Goal: Task Accomplishment & Management: Complete application form

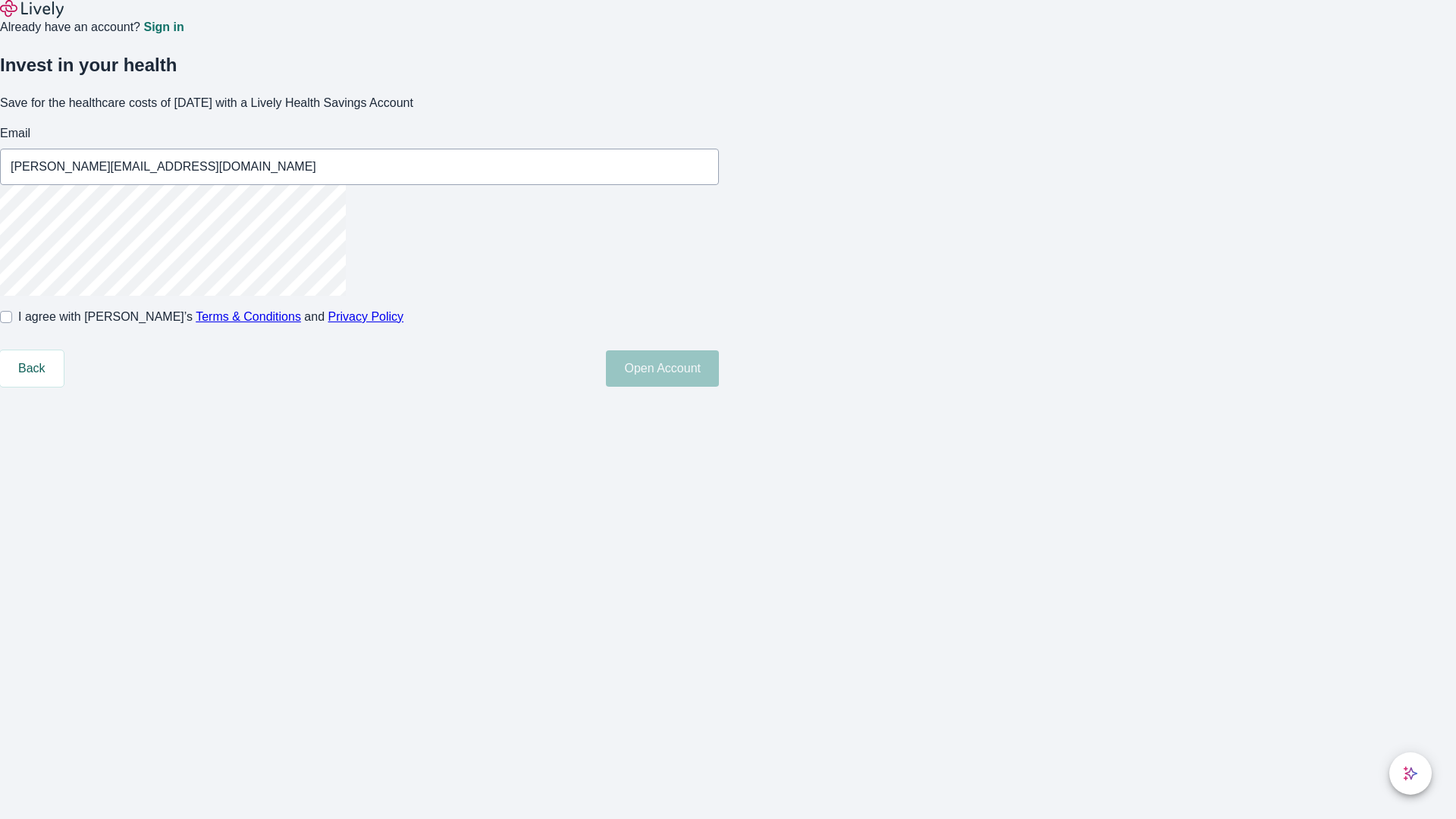
click at [12, 323] on input "I agree with Lively’s Terms & Conditions and Privacy Policy" at bounding box center [6, 317] width 12 height 12
checkbox input "true"
click at [719, 387] on button "Open Account" at bounding box center [662, 369] width 113 height 36
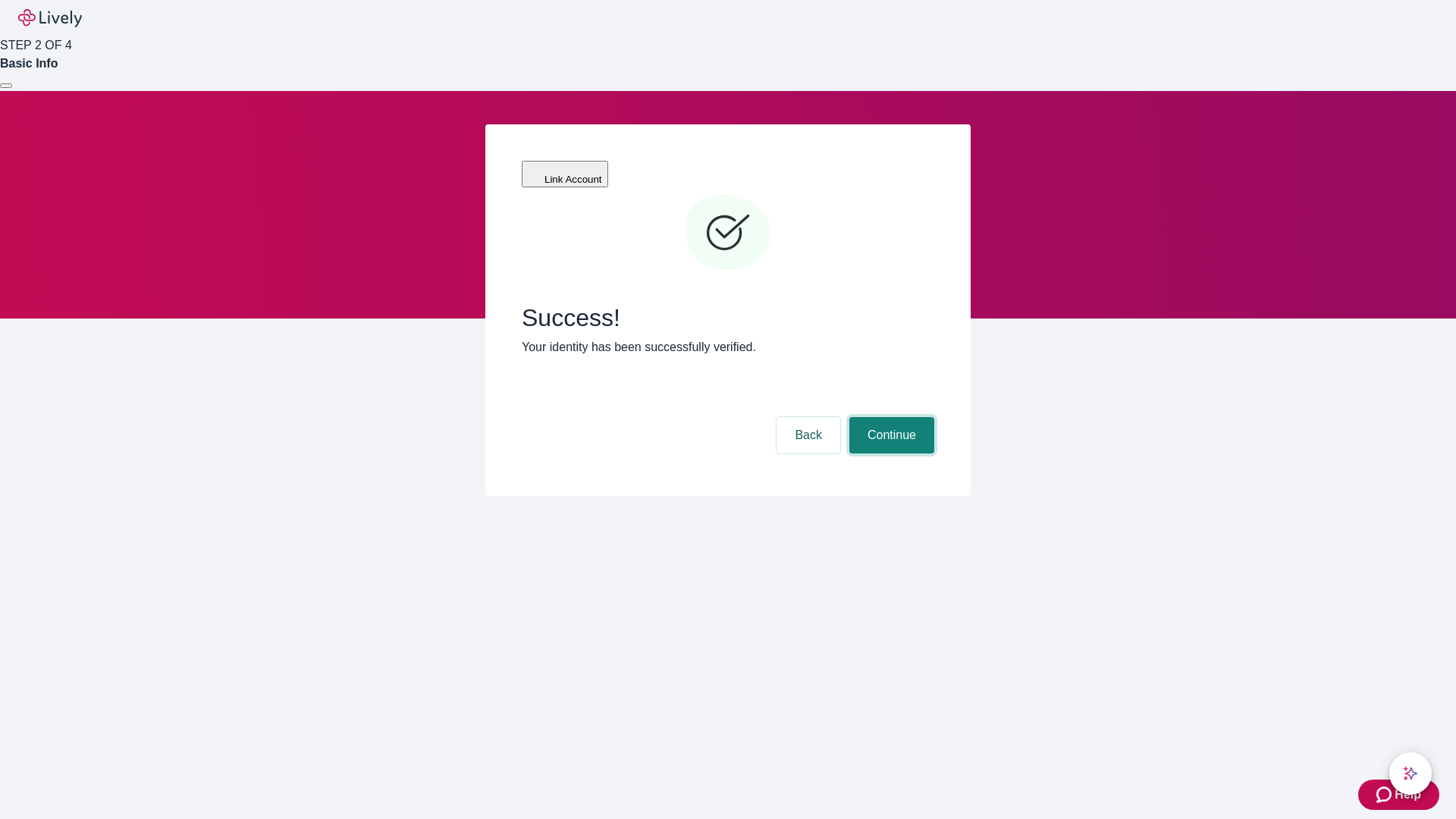
click at [890, 417] on button "Continue" at bounding box center [892, 435] width 85 height 36
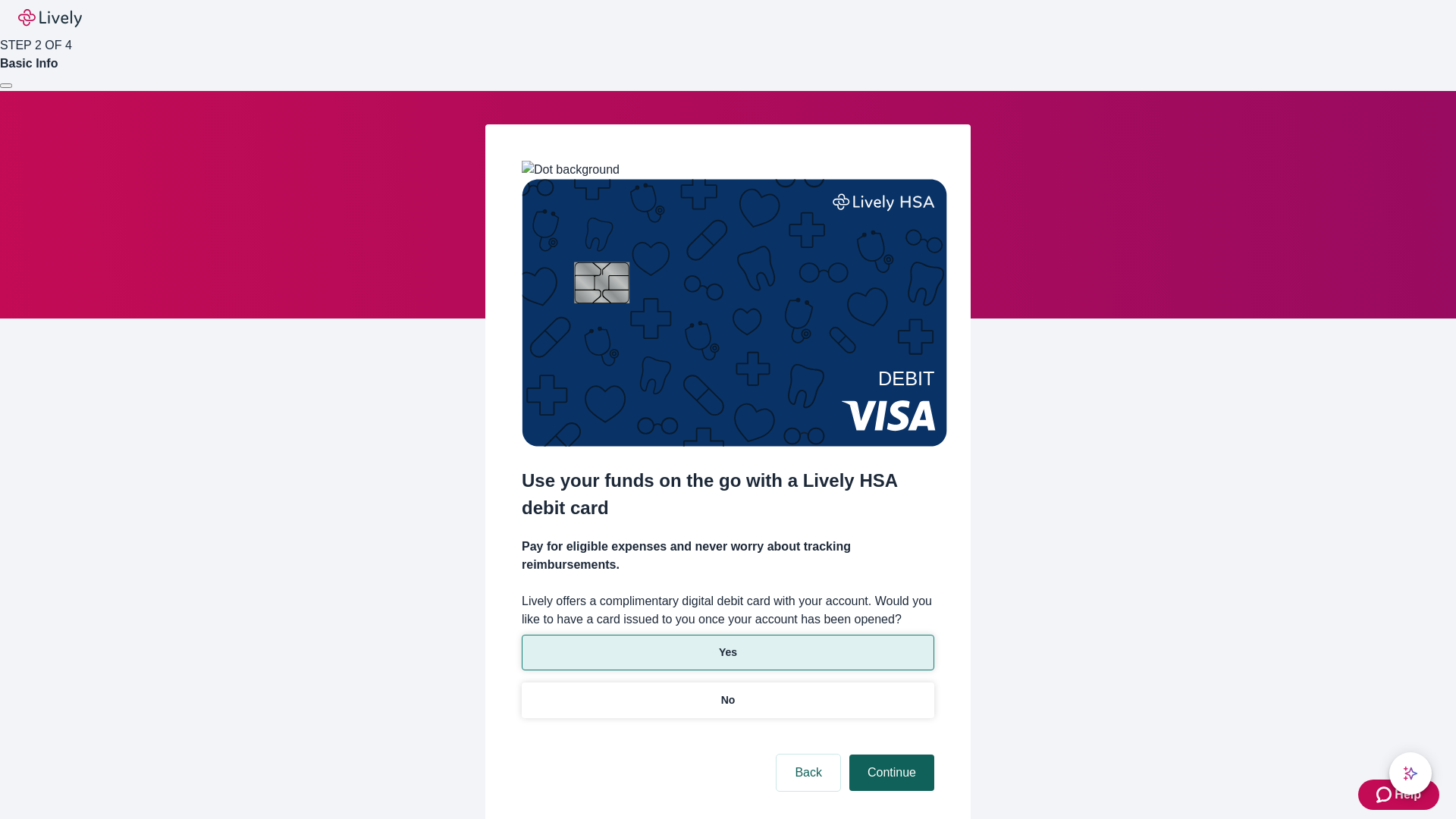
click at [727, 693] on p "No" at bounding box center [728, 701] width 14 height 16
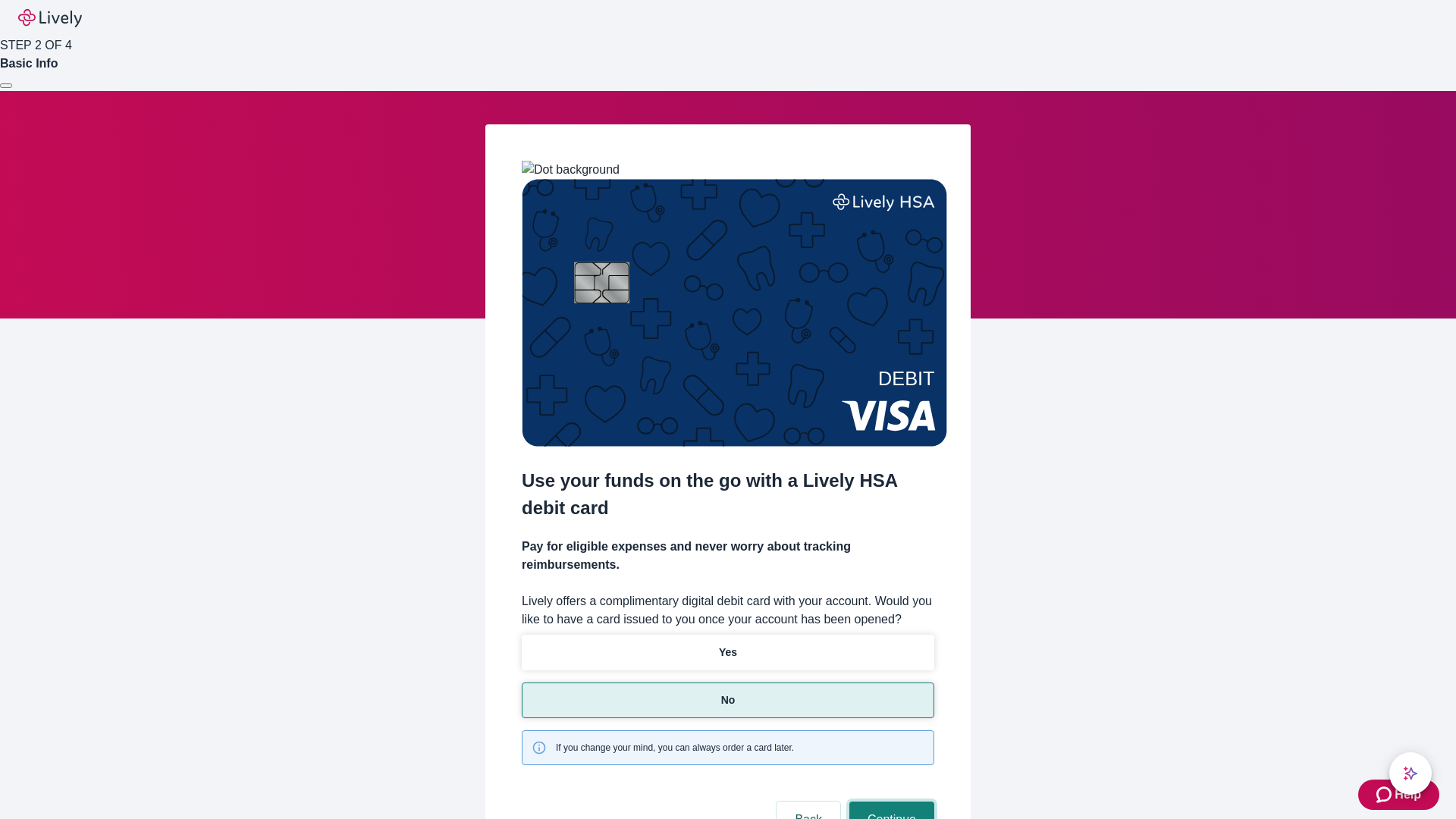
click at [890, 802] on button "Continue" at bounding box center [892, 820] width 85 height 36
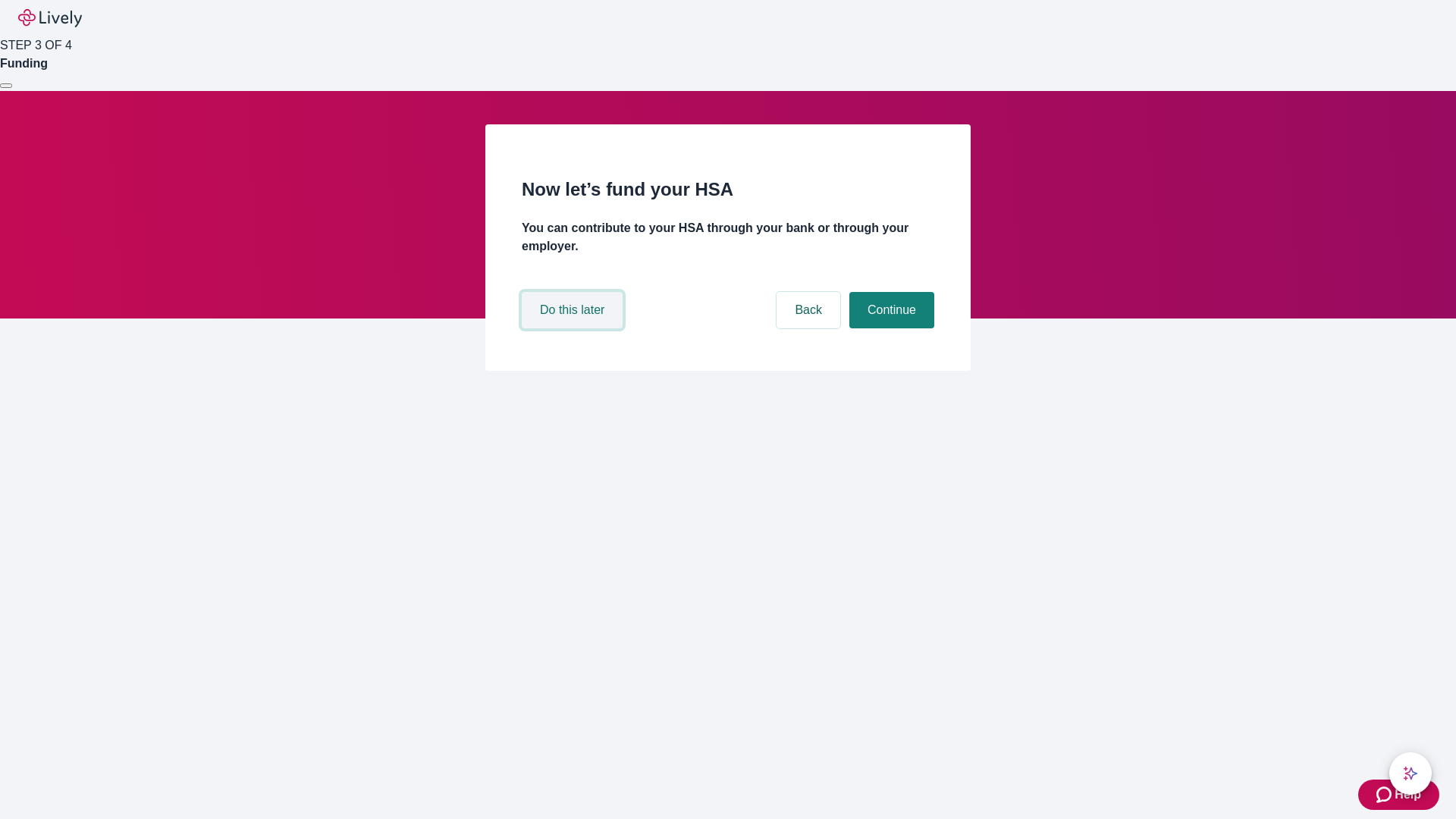
click at [574, 329] on button "Do this later" at bounding box center [572, 311] width 101 height 36
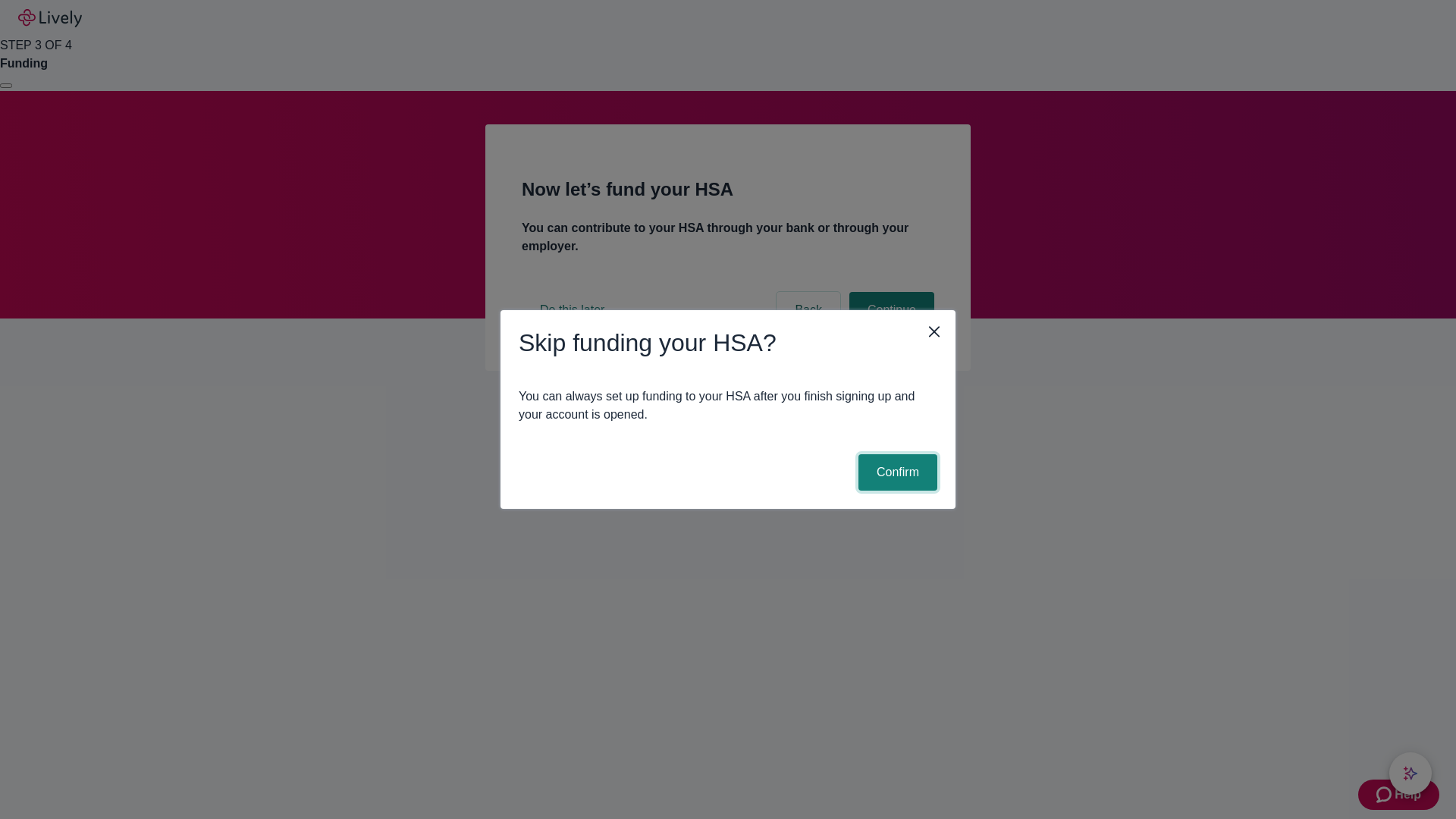
click at [896, 473] on button "Confirm" at bounding box center [897, 472] width 79 height 36
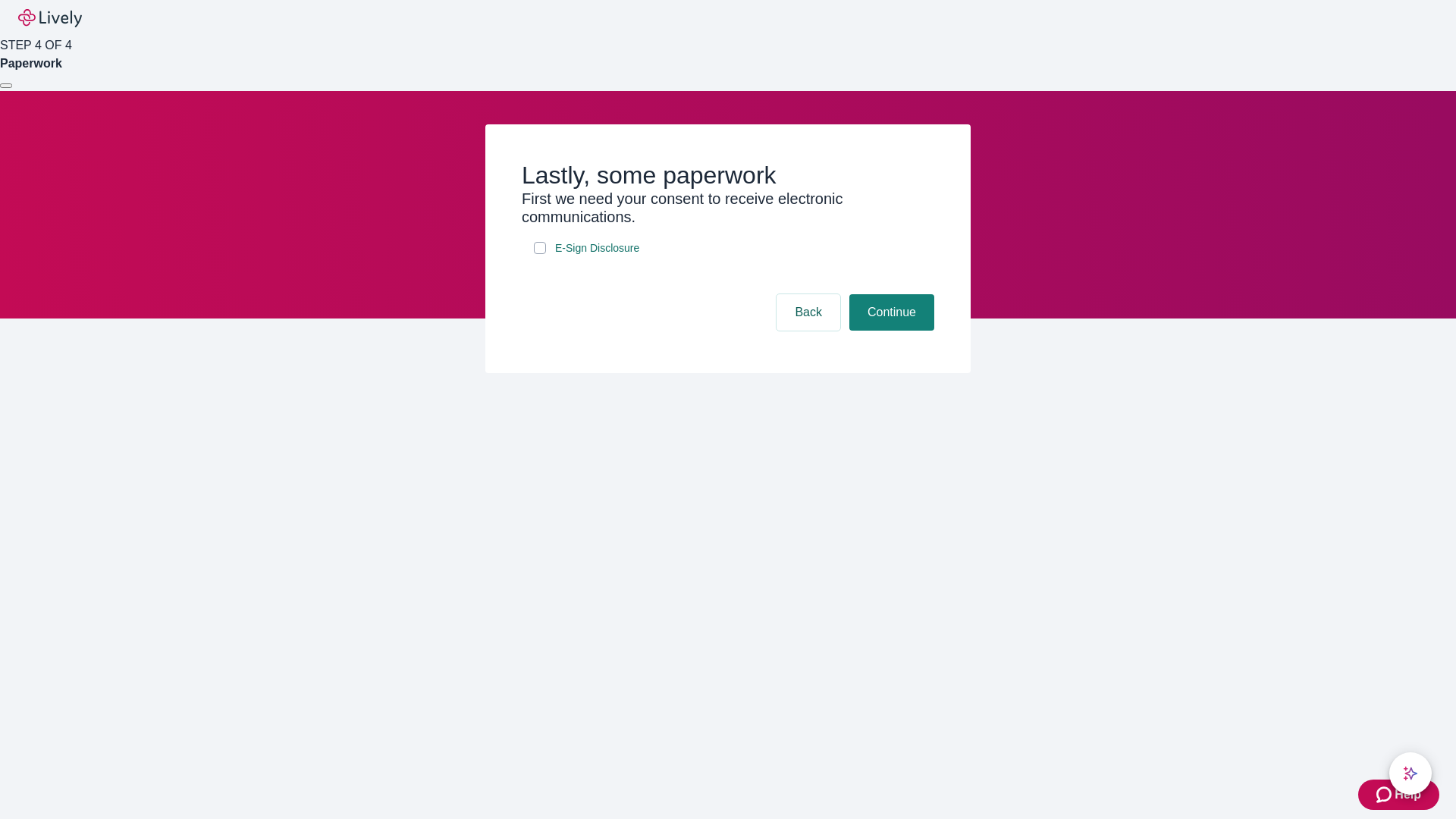
click at [540, 254] on input "E-Sign Disclosure" at bounding box center [540, 248] width 12 height 12
checkbox input "true"
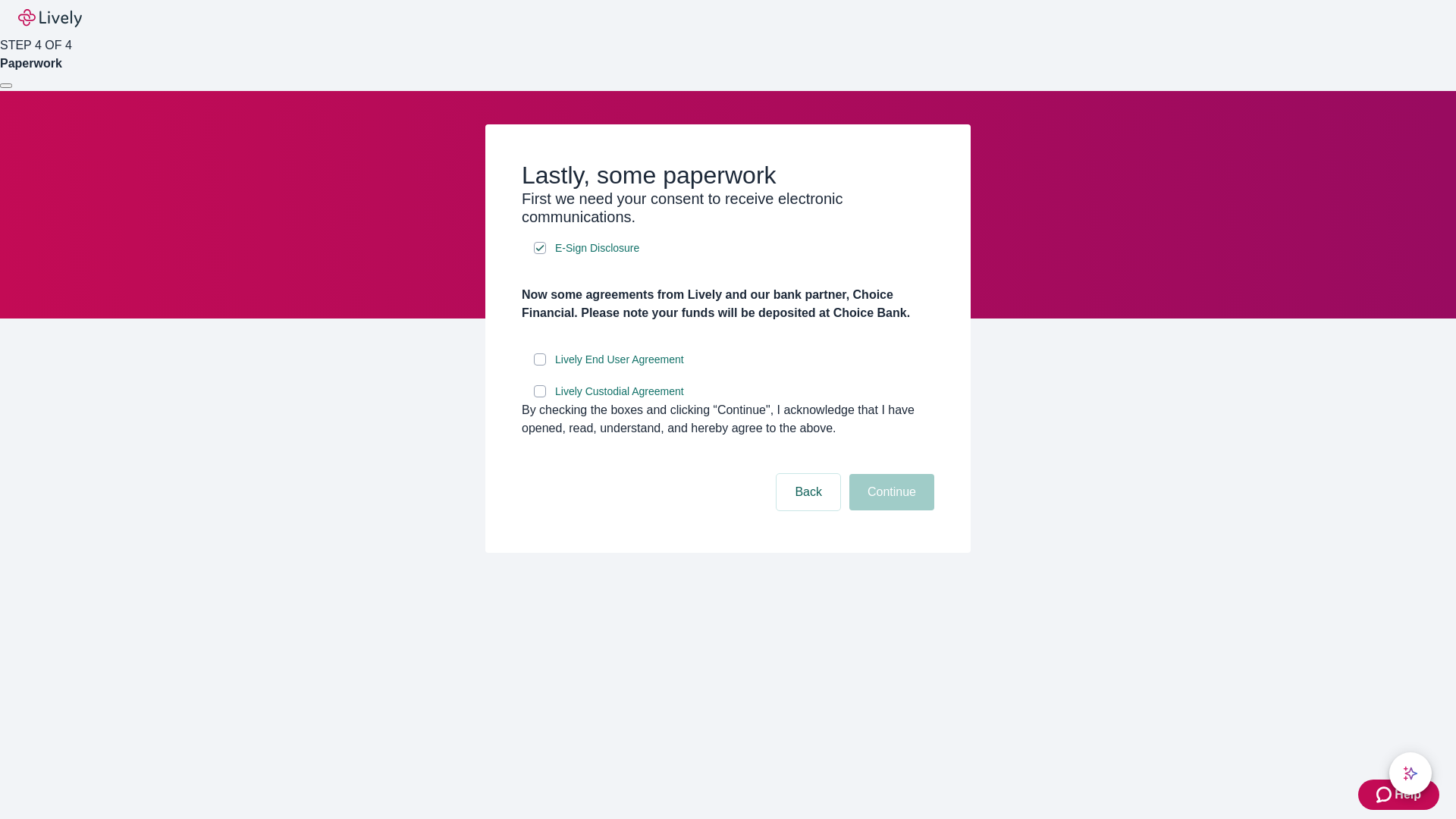
click at [540, 366] on input "Lively End User Agreement" at bounding box center [540, 359] width 12 height 12
checkbox input "true"
click at [540, 397] on input "Lively Custodial Agreement" at bounding box center [540, 391] width 12 height 12
checkbox input "true"
click at [890, 511] on button "Continue" at bounding box center [892, 492] width 85 height 36
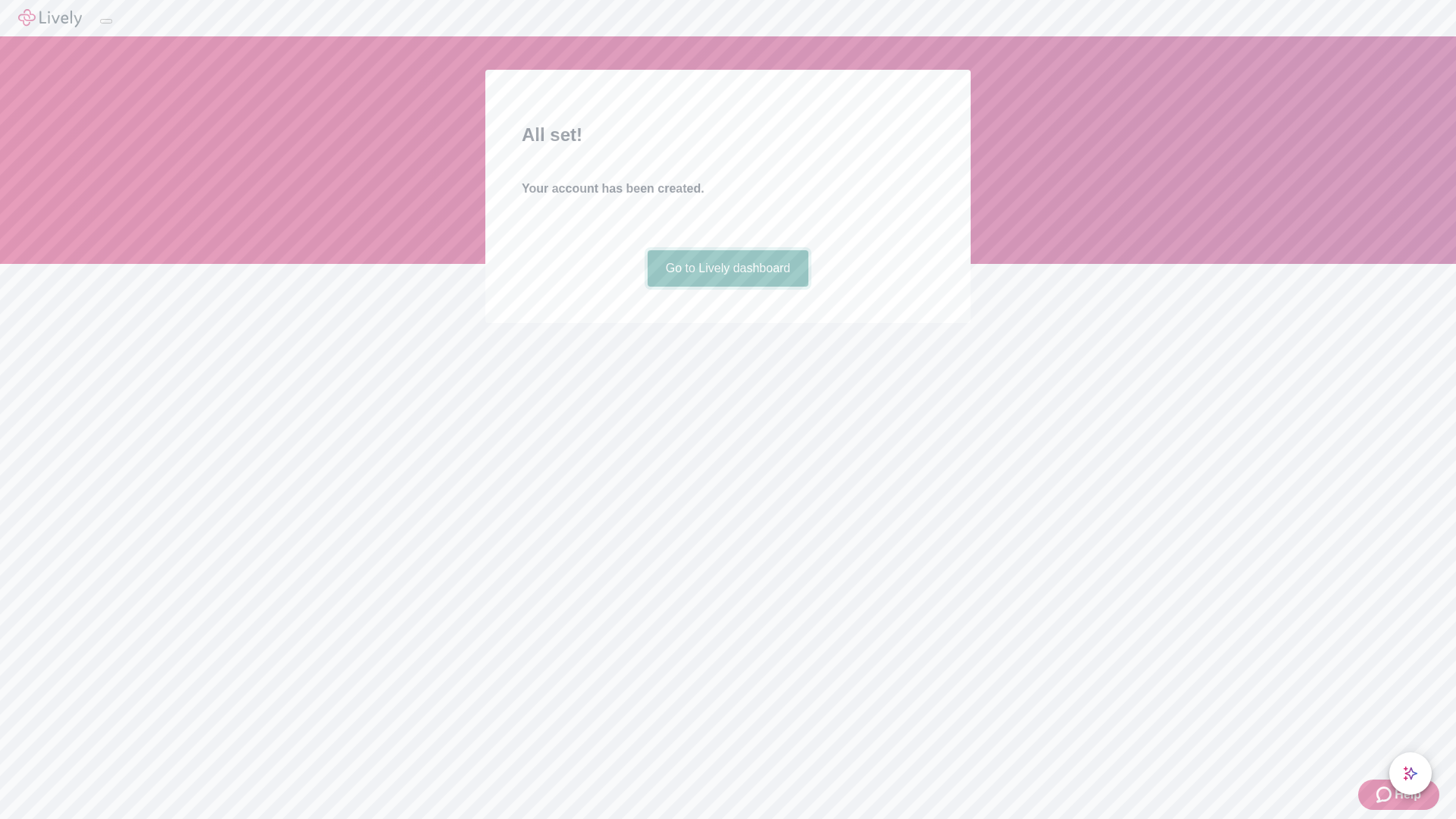
click at [727, 287] on link "Go to Lively dashboard" at bounding box center [728, 269] width 162 height 36
